Goal: Transaction & Acquisition: Purchase product/service

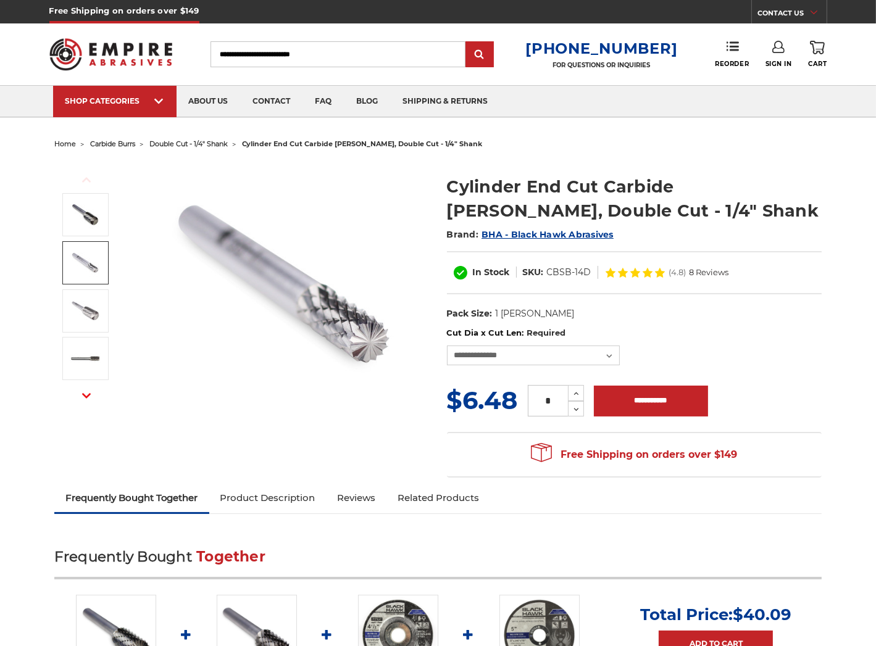
click at [76, 262] on img at bounding box center [85, 262] width 31 height 31
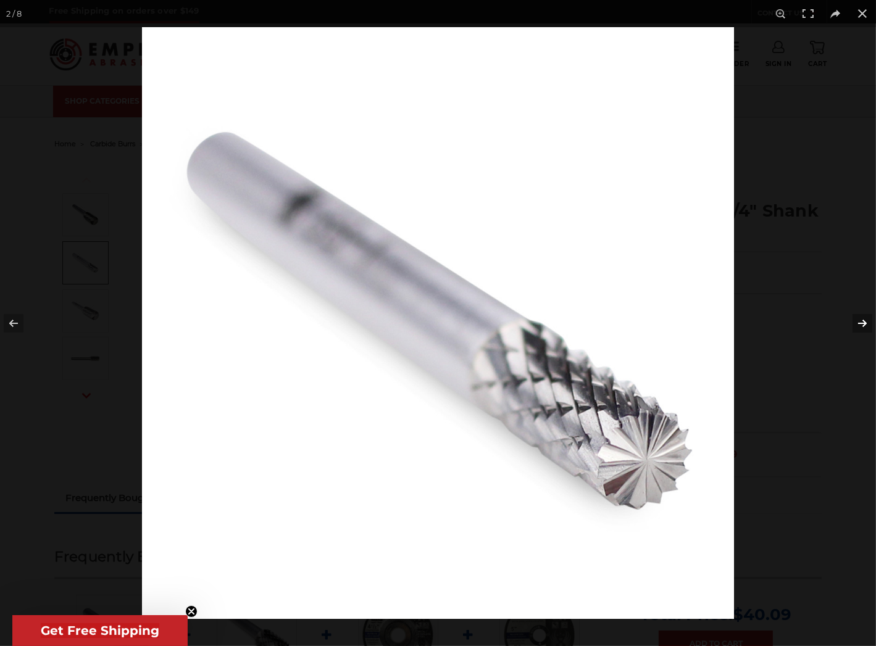
click at [860, 325] on button at bounding box center [853, 324] width 43 height 62
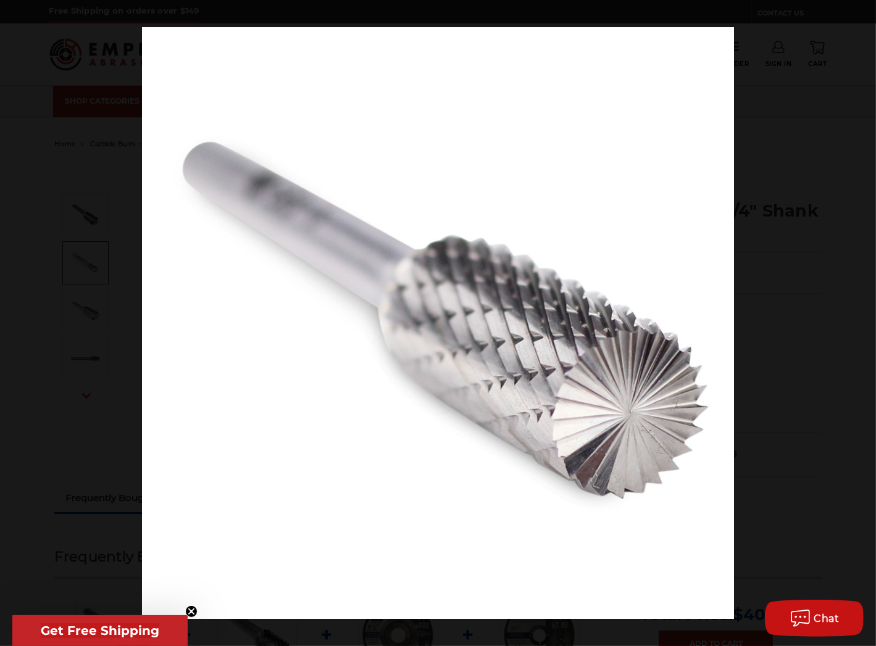
click at [859, 325] on button at bounding box center [853, 324] width 43 height 62
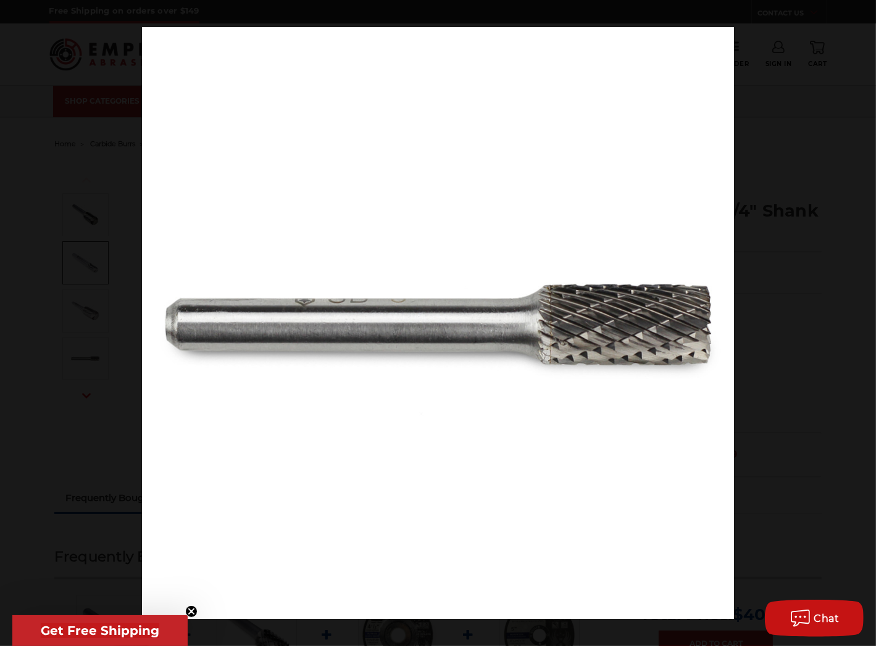
click at [859, 325] on button at bounding box center [853, 324] width 43 height 62
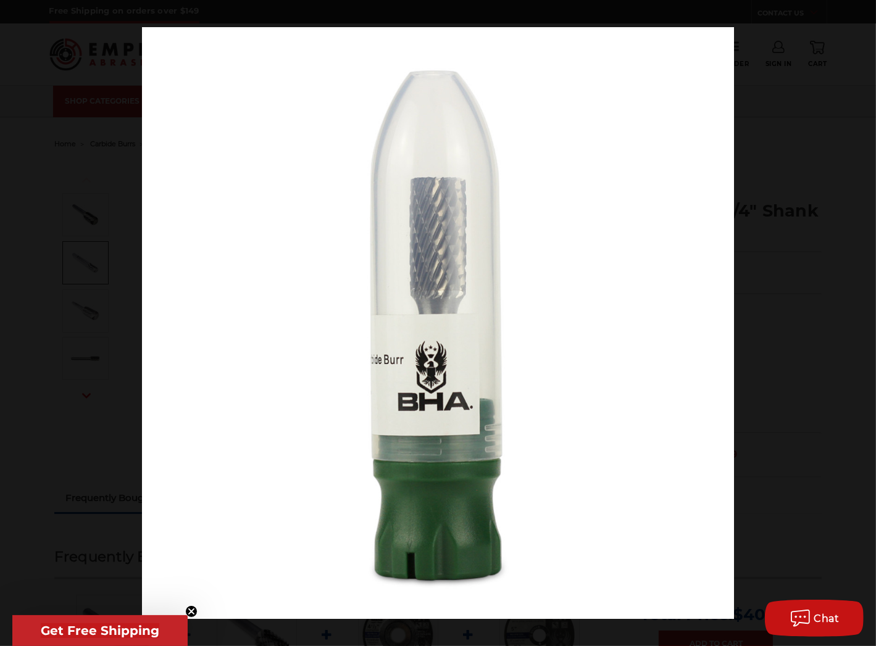
click at [859, 325] on button at bounding box center [853, 324] width 43 height 62
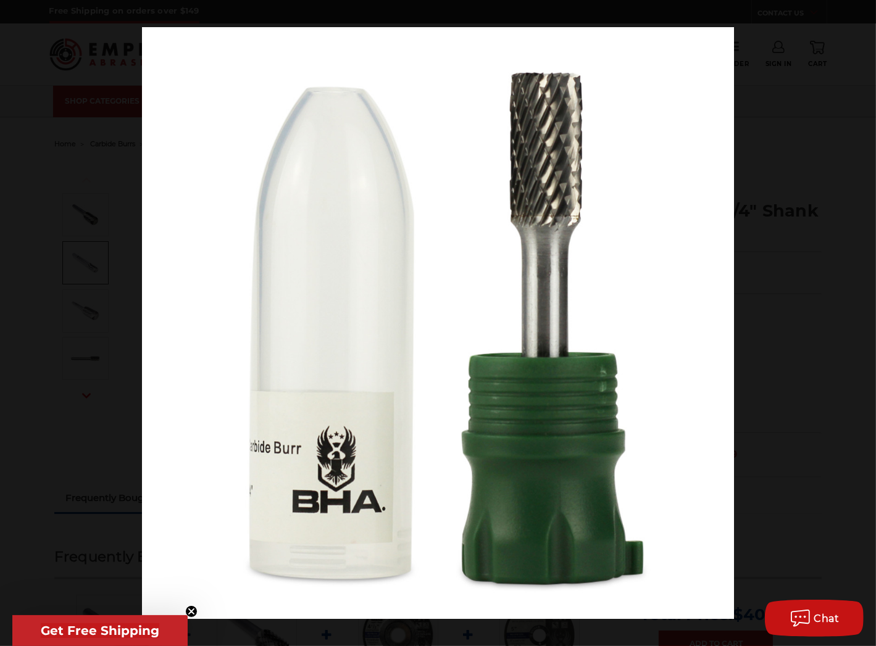
click at [859, 325] on button at bounding box center [853, 324] width 43 height 62
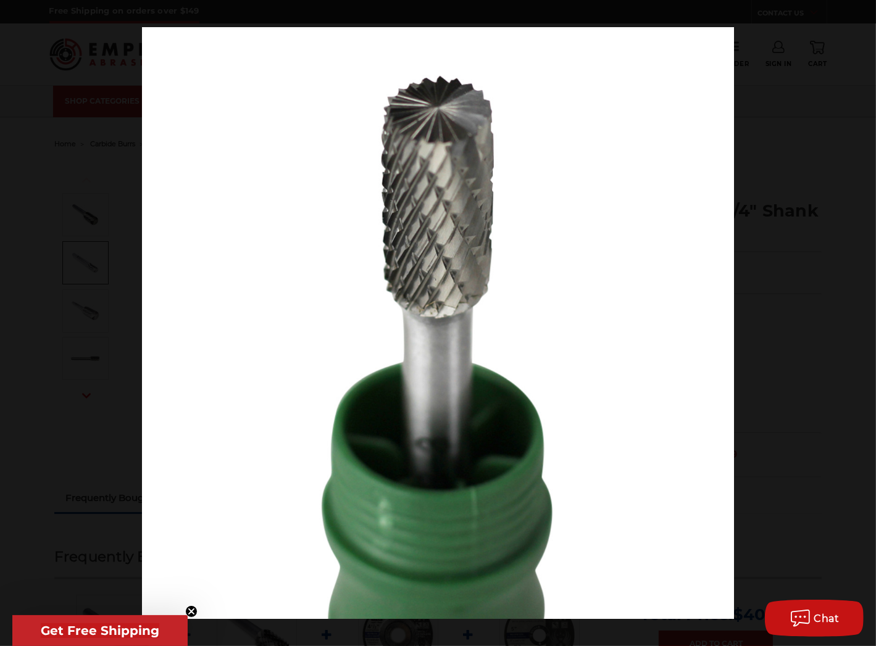
click at [859, 325] on button at bounding box center [853, 324] width 43 height 62
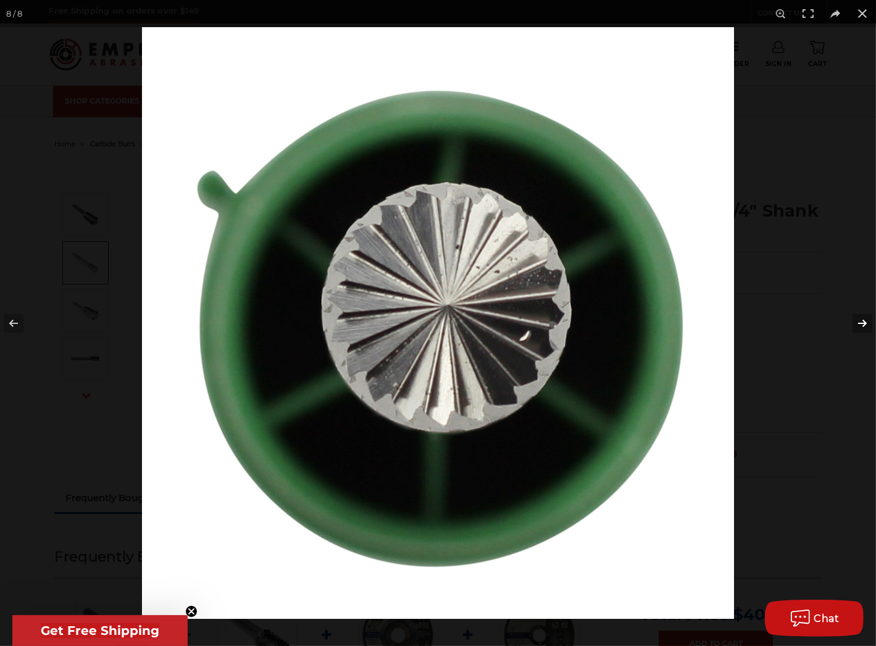
click at [857, 325] on button at bounding box center [853, 324] width 43 height 62
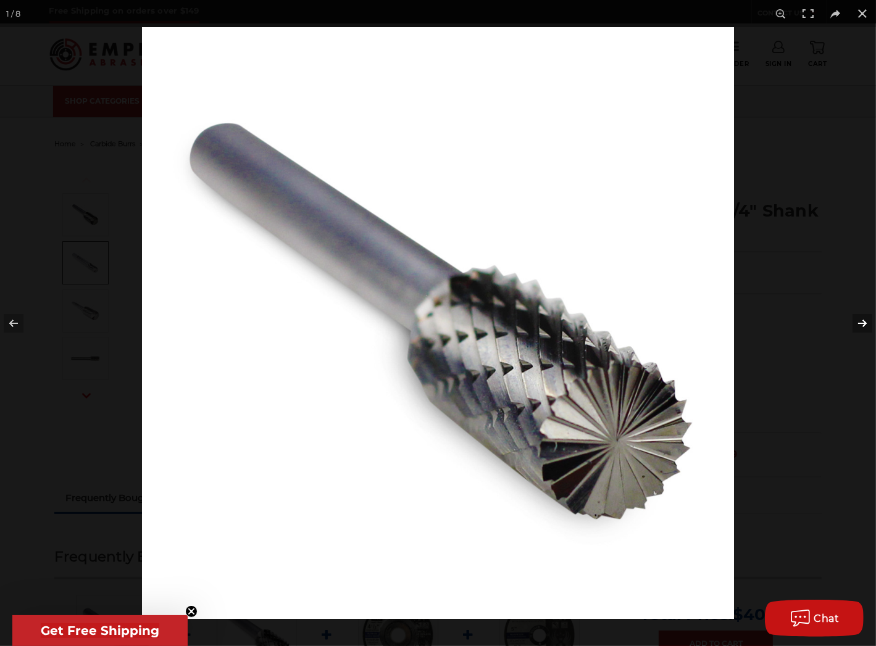
click at [857, 325] on button at bounding box center [853, 324] width 43 height 62
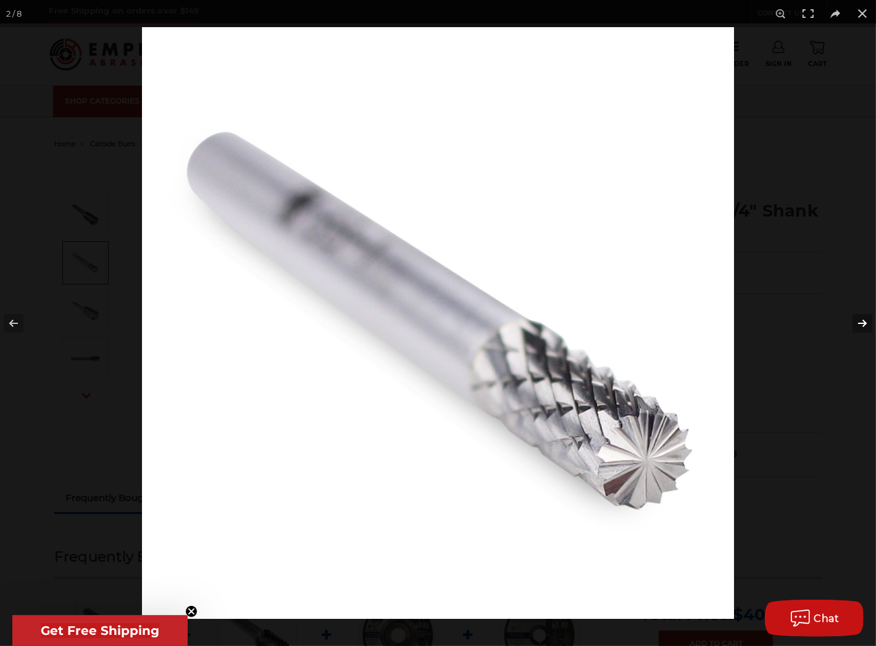
click at [857, 325] on button at bounding box center [853, 324] width 43 height 62
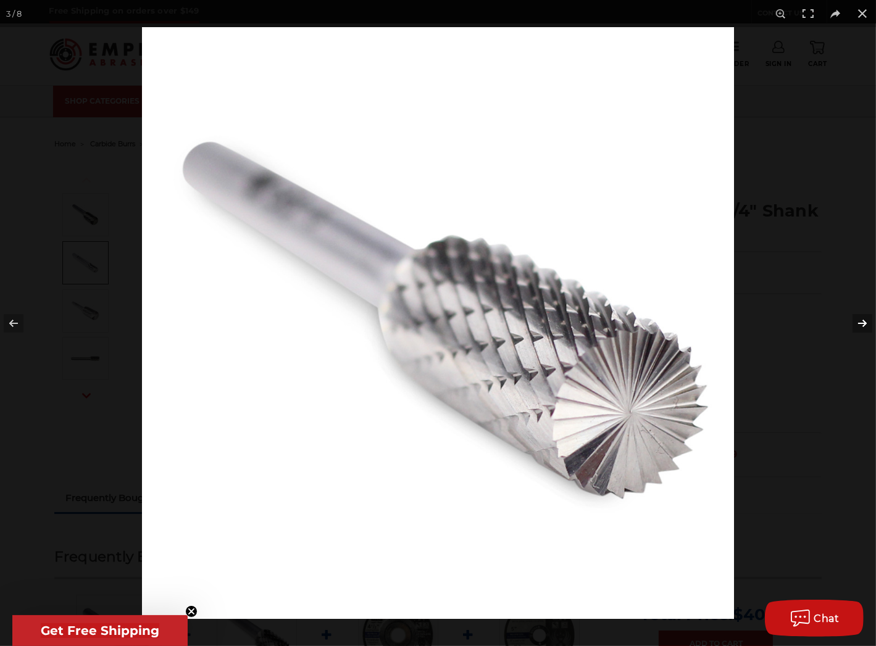
click at [857, 325] on button at bounding box center [853, 324] width 43 height 62
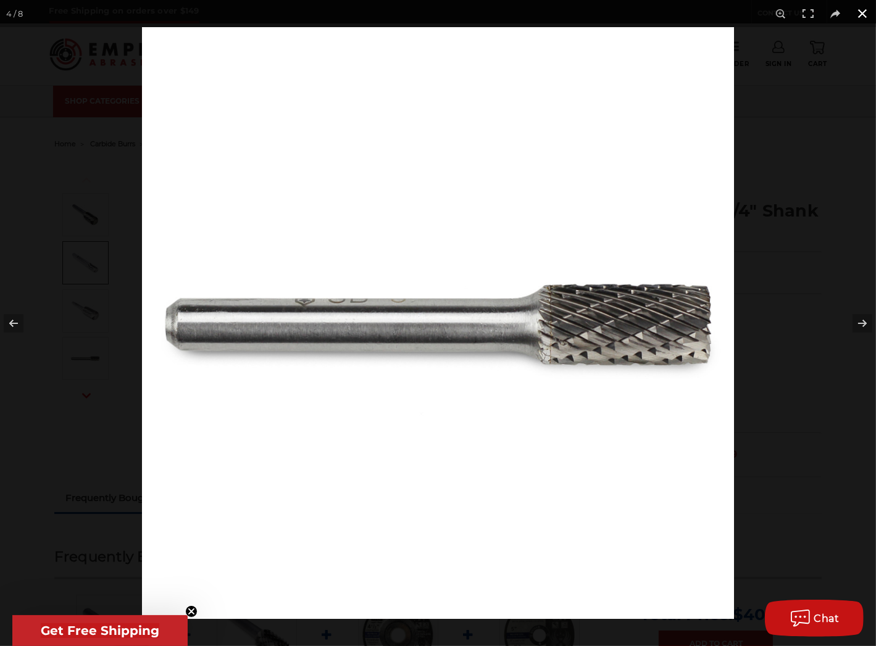
click at [860, 213] on div at bounding box center [580, 350] width 876 height 646
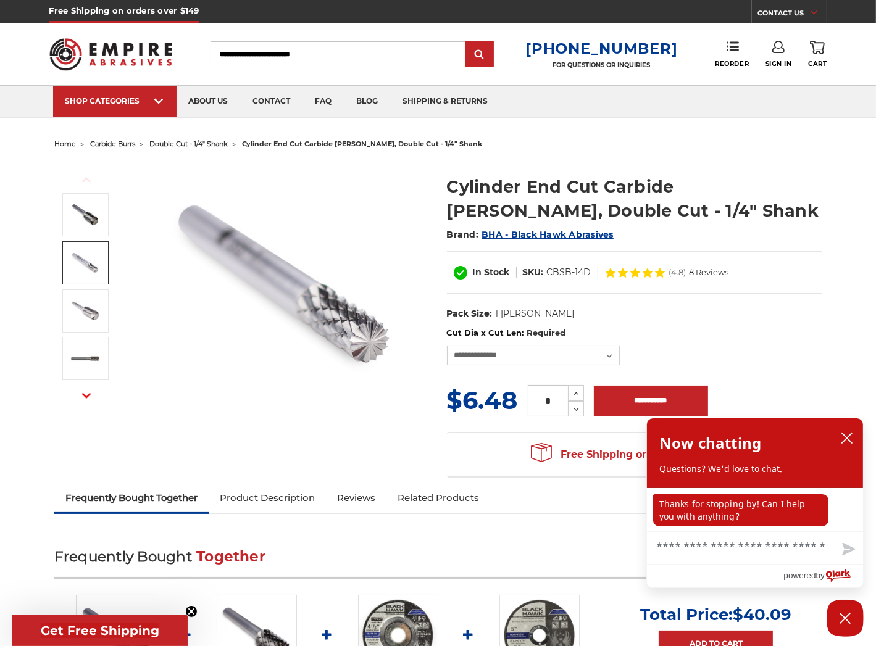
click at [329, 348] on img at bounding box center [283, 285] width 247 height 247
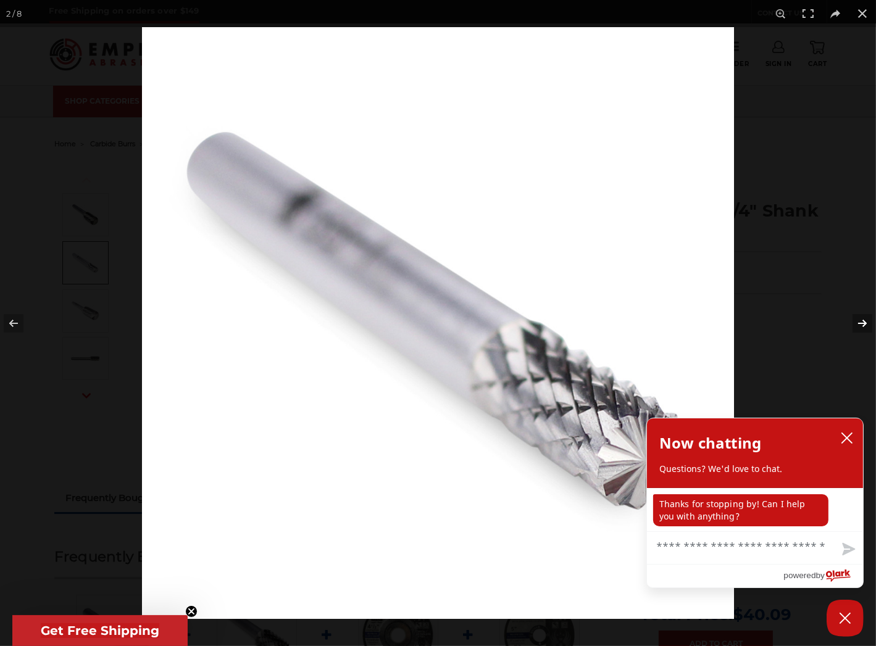
click at [842, 326] on button at bounding box center [853, 324] width 43 height 62
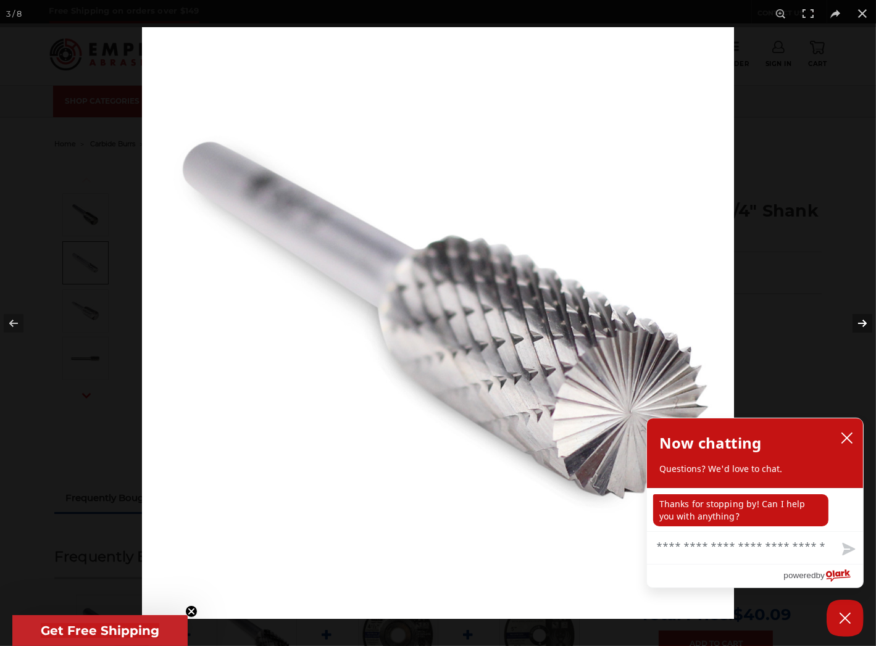
click at [851, 323] on button at bounding box center [853, 324] width 43 height 62
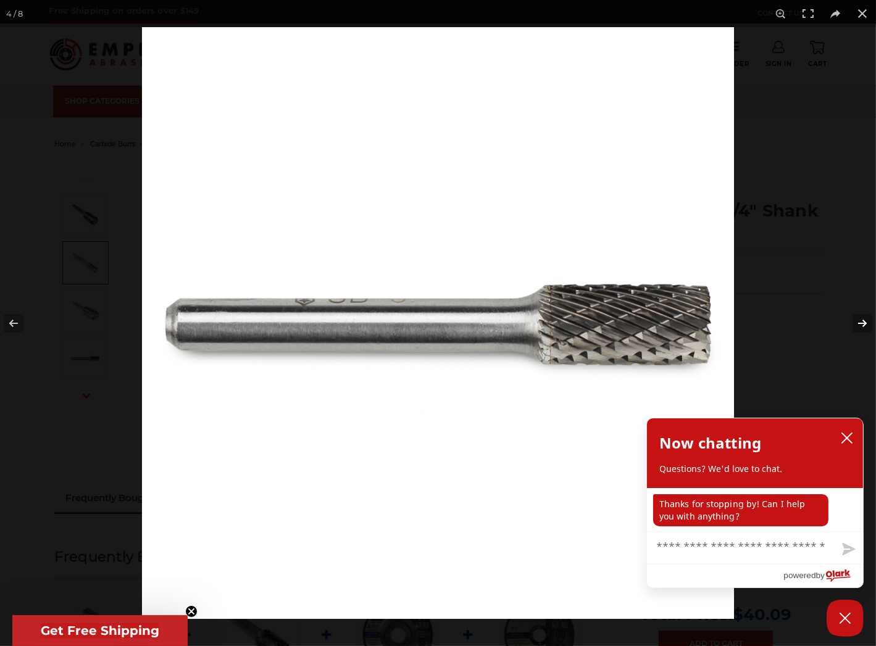
click at [851, 323] on button at bounding box center [853, 324] width 43 height 62
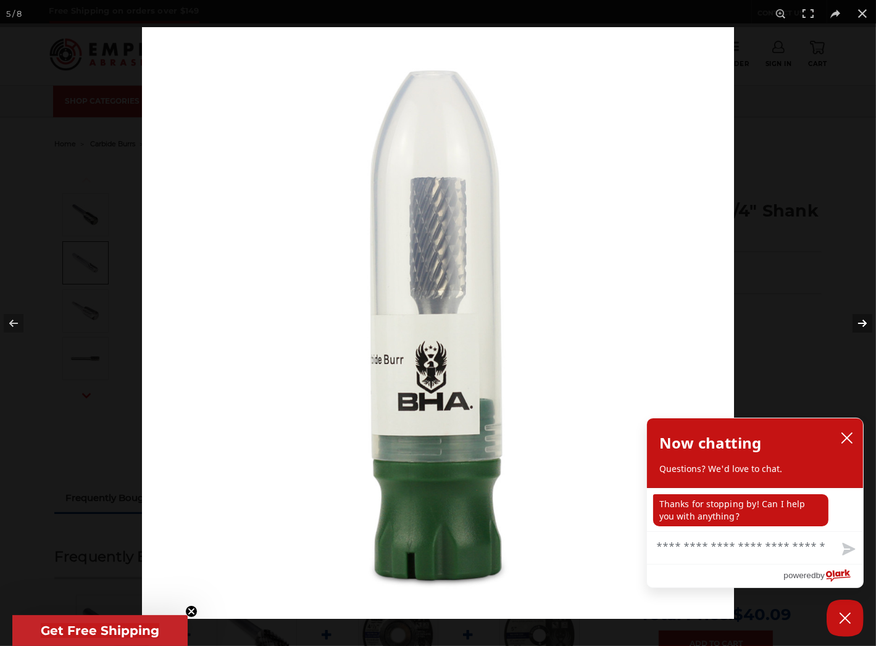
click at [851, 323] on button at bounding box center [853, 324] width 43 height 62
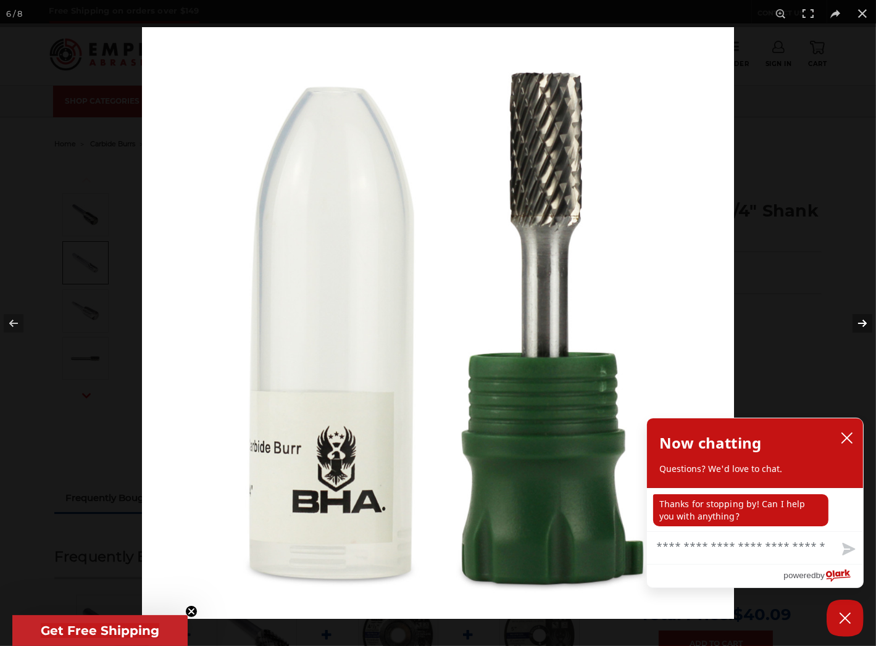
click at [833, 324] on button at bounding box center [853, 324] width 43 height 62
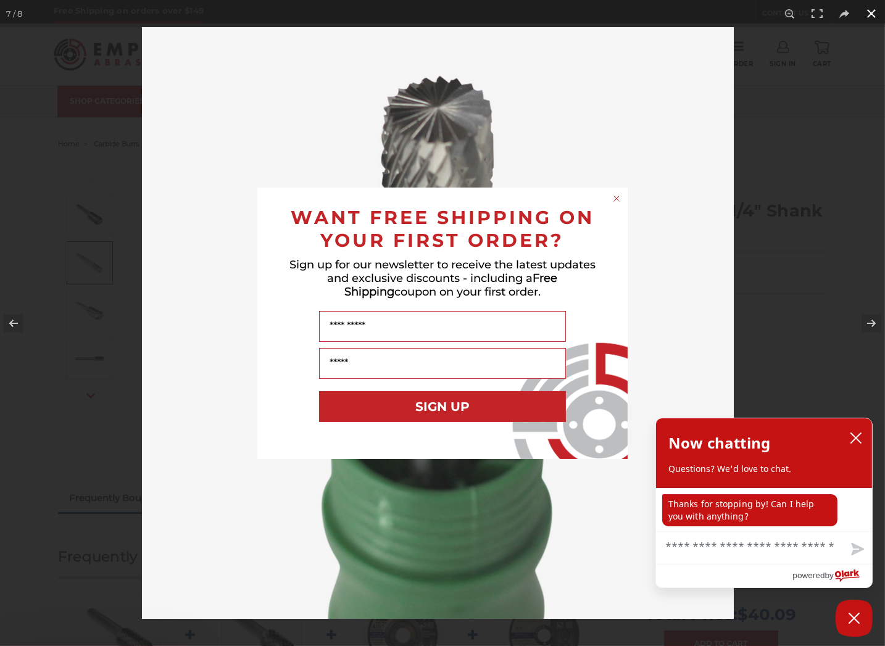
click at [862, 15] on div "Close dialog WANT FREE SHIPPING ON YOUR FIRST ORDER? Sign up for our newsletter…" at bounding box center [442, 323] width 885 height 646
click at [762, 263] on div "Close dialog WANT FREE SHIPPING ON YOUR FIRST ORDER? Sign up for our newsletter…" at bounding box center [442, 323] width 885 height 646
click at [777, 271] on div "Close dialog WANT FREE SHIPPING ON YOUR FIRST ORDER? Sign up for our newsletter…" at bounding box center [442, 323] width 885 height 646
click at [852, 431] on button "close chatbox" at bounding box center [856, 438] width 20 height 19
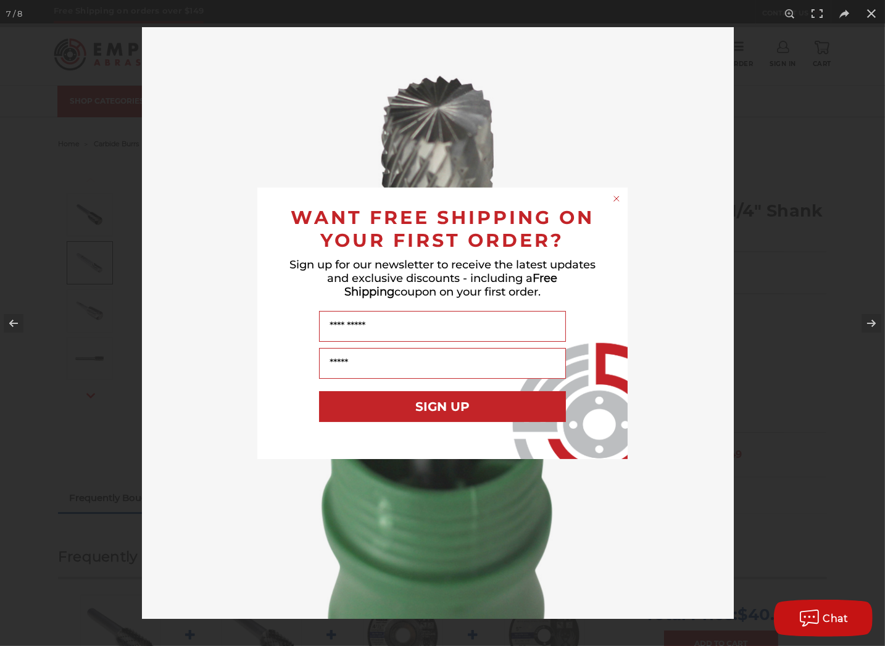
click at [873, 15] on div "Close dialog WANT FREE SHIPPING ON YOUR FIRST ORDER? Sign up for our newsletter…" at bounding box center [442, 323] width 885 height 646
click at [868, 9] on div "Close dialog WANT FREE SHIPPING ON YOUR FIRST ORDER? Sign up for our newsletter…" at bounding box center [442, 323] width 885 height 646
drag, startPoint x: 855, startPoint y: 207, endPoint x: 820, endPoint y: 209, distance: 35.9
click at [851, 205] on div "Close dialog WANT FREE SHIPPING ON YOUR FIRST ORDER? Sign up for our newsletter…" at bounding box center [442, 323] width 885 height 646
click at [621, 201] on circle "Close dialog" at bounding box center [617, 199] width 12 height 12
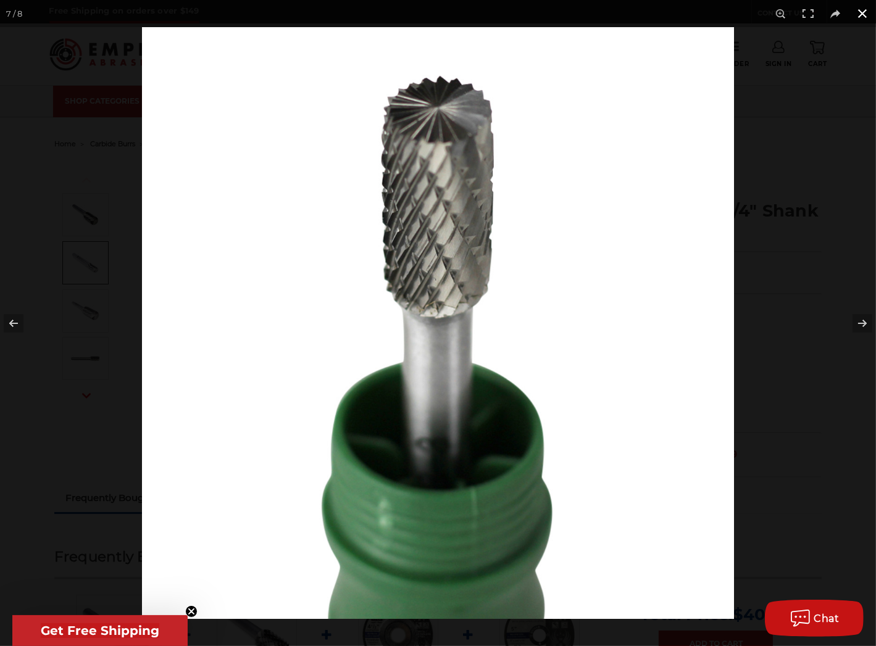
click at [875, 20] on button at bounding box center [862, 13] width 27 height 27
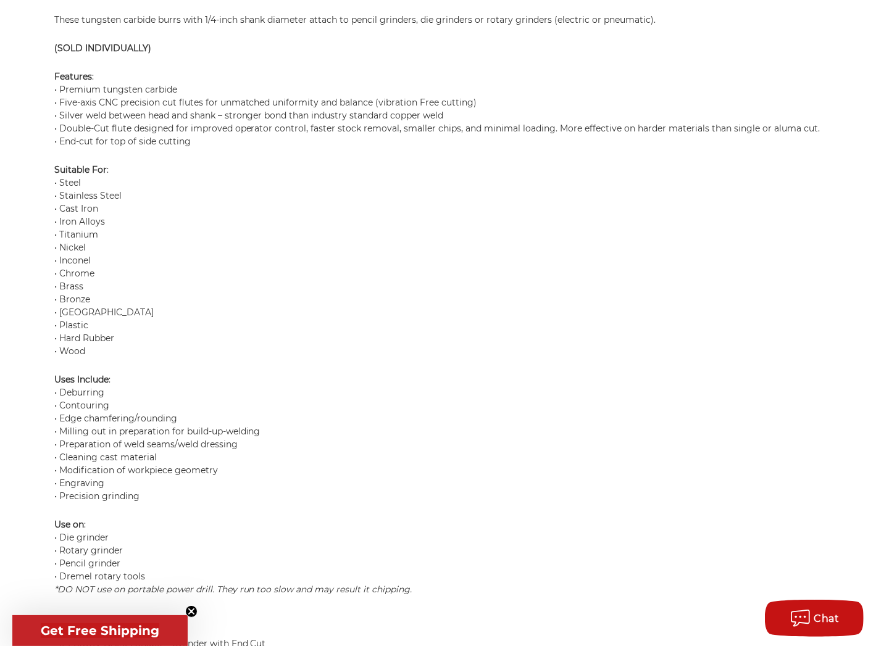
scroll to position [987, 0]
